Goal: Task Accomplishment & Management: Manage account settings

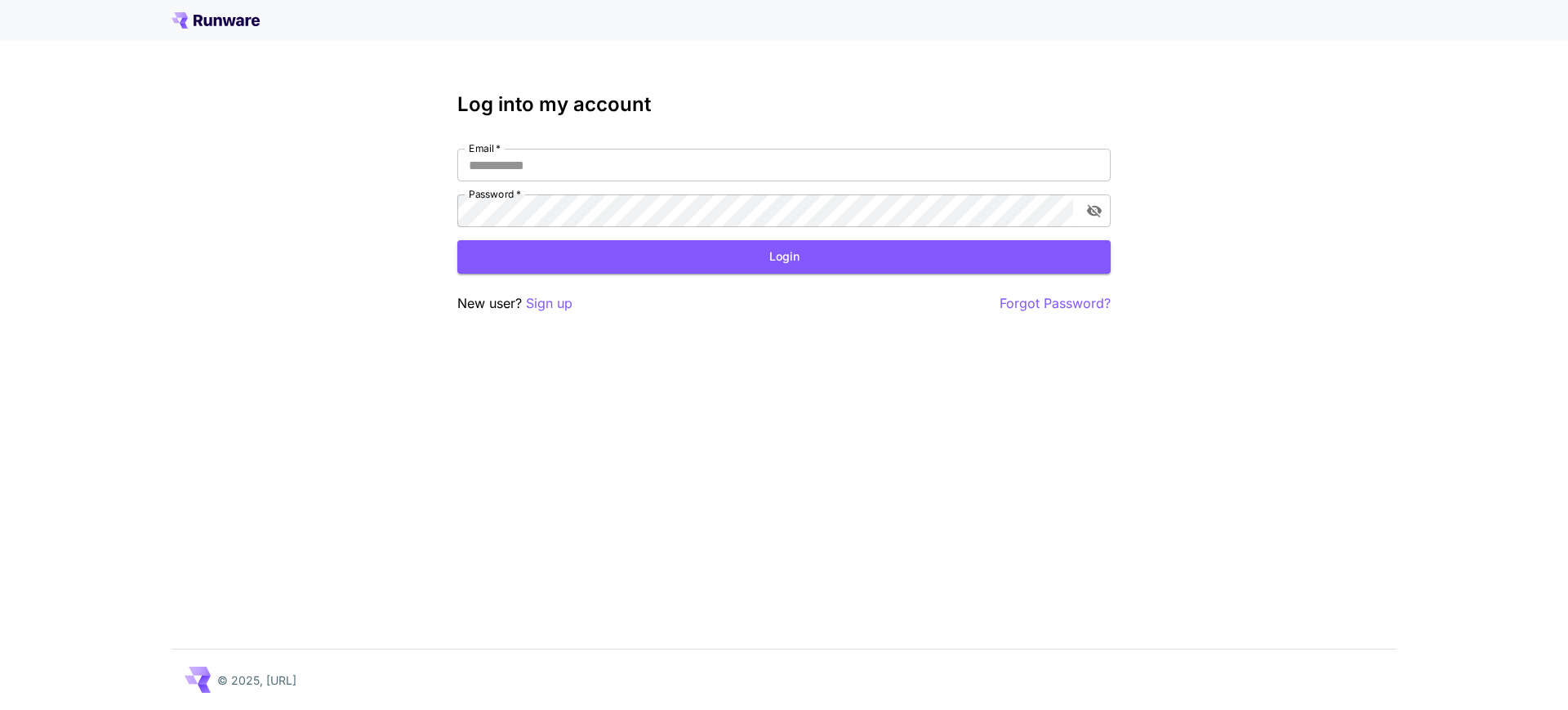
type input "**********"
click at [702, 258] on button "Login" at bounding box center [783, 257] width 653 height 33
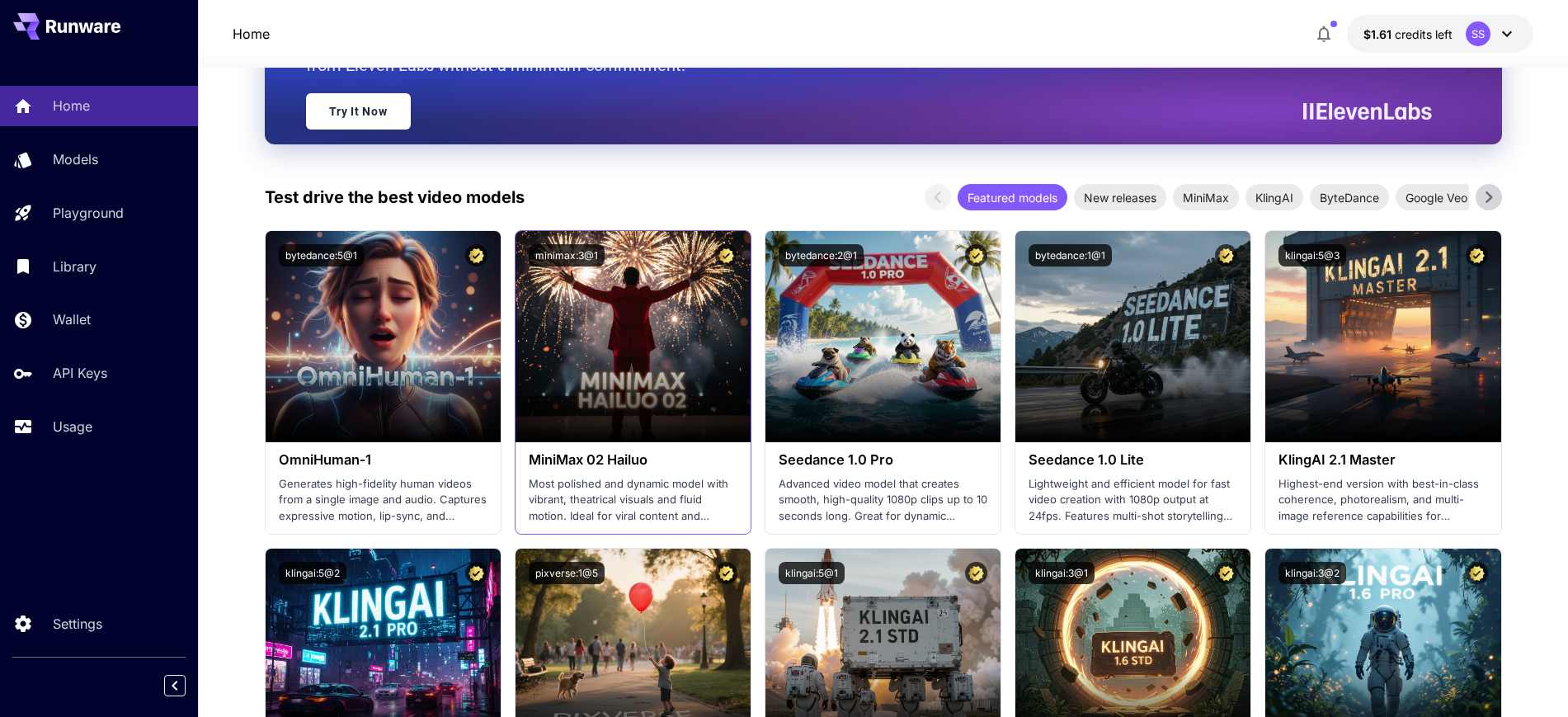
scroll to position [207, 0]
